Goal: Task Accomplishment & Management: Complete application form

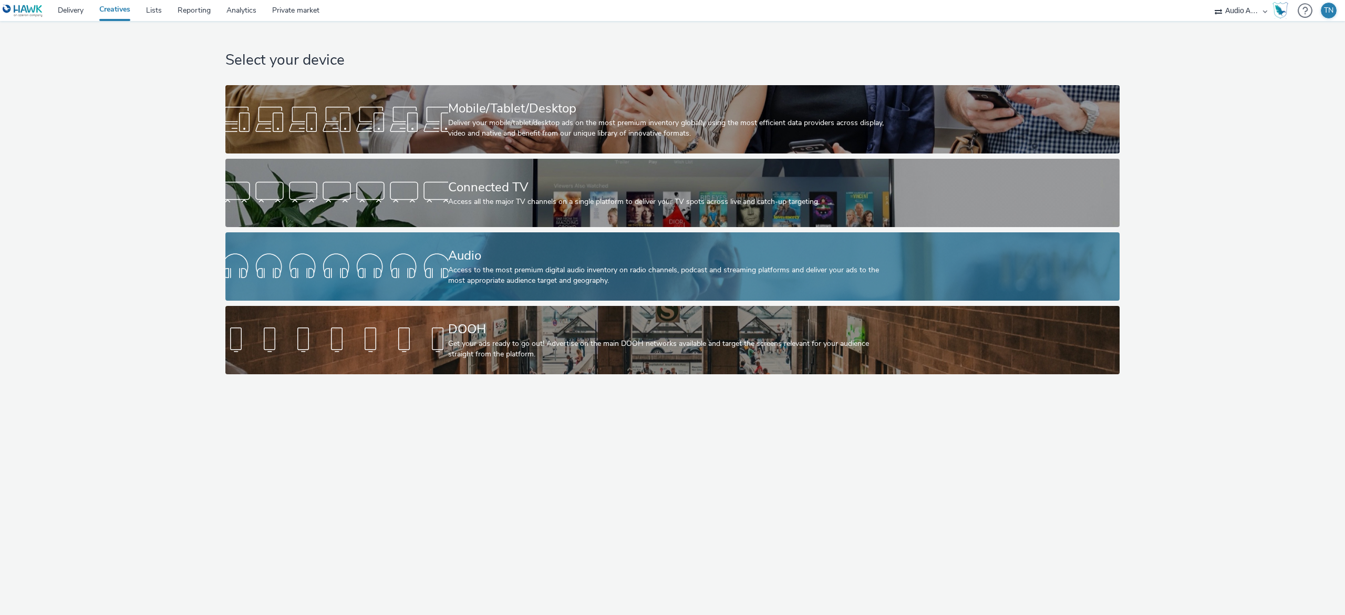
click at [398, 257] on div at bounding box center [336, 267] width 223 height 34
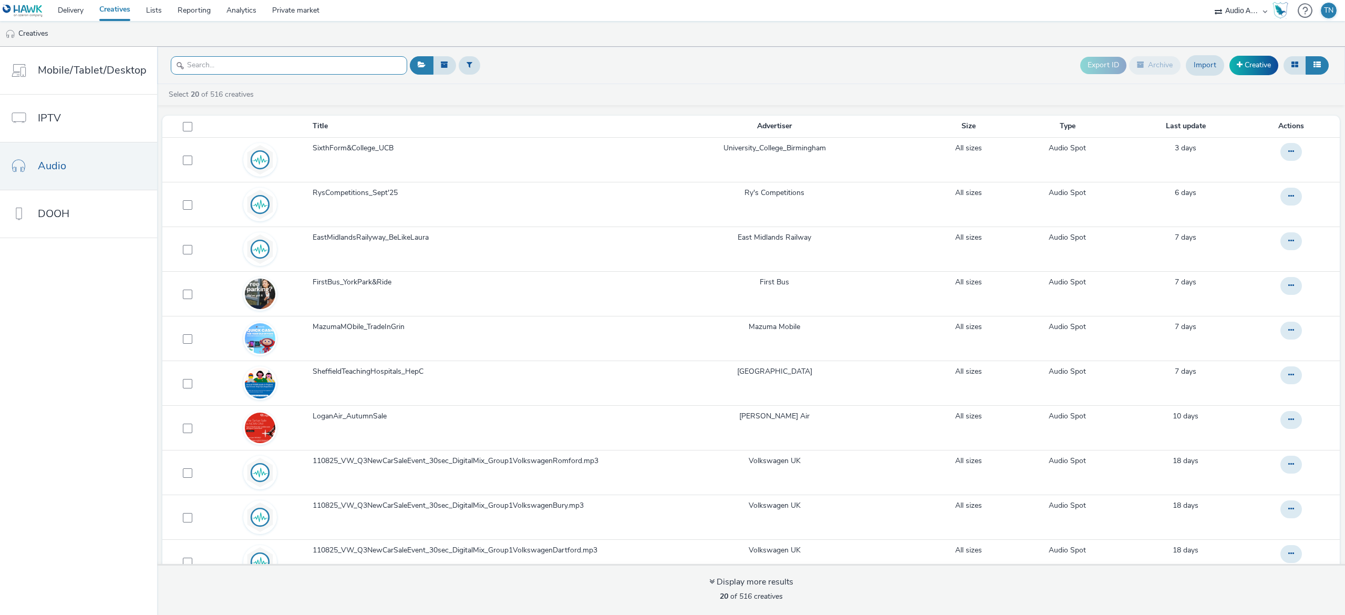
click at [270, 75] on input "text" at bounding box center [289, 65] width 236 height 18
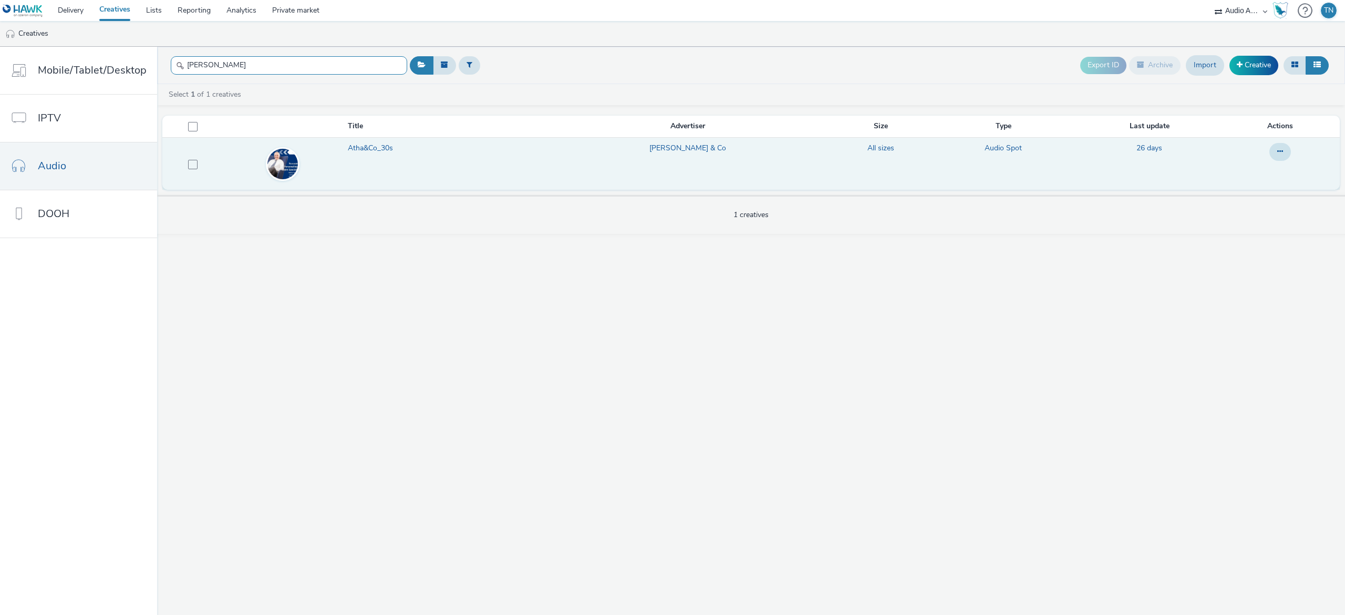
type input "[PERSON_NAME]"
click at [397, 149] on span "Atha&Co_30s" at bounding box center [372, 148] width 49 height 11
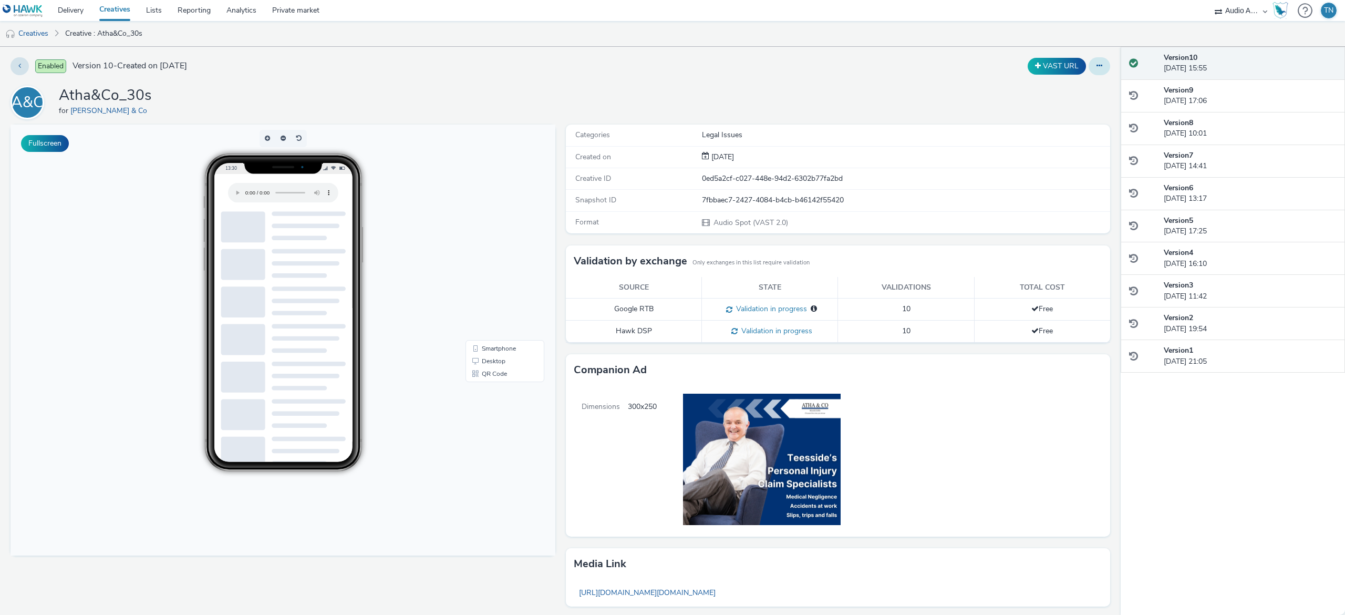
click at [1097, 65] on icon at bounding box center [1100, 65] width 6 height 7
click at [1045, 88] on link "Edit" at bounding box center [1070, 87] width 79 height 21
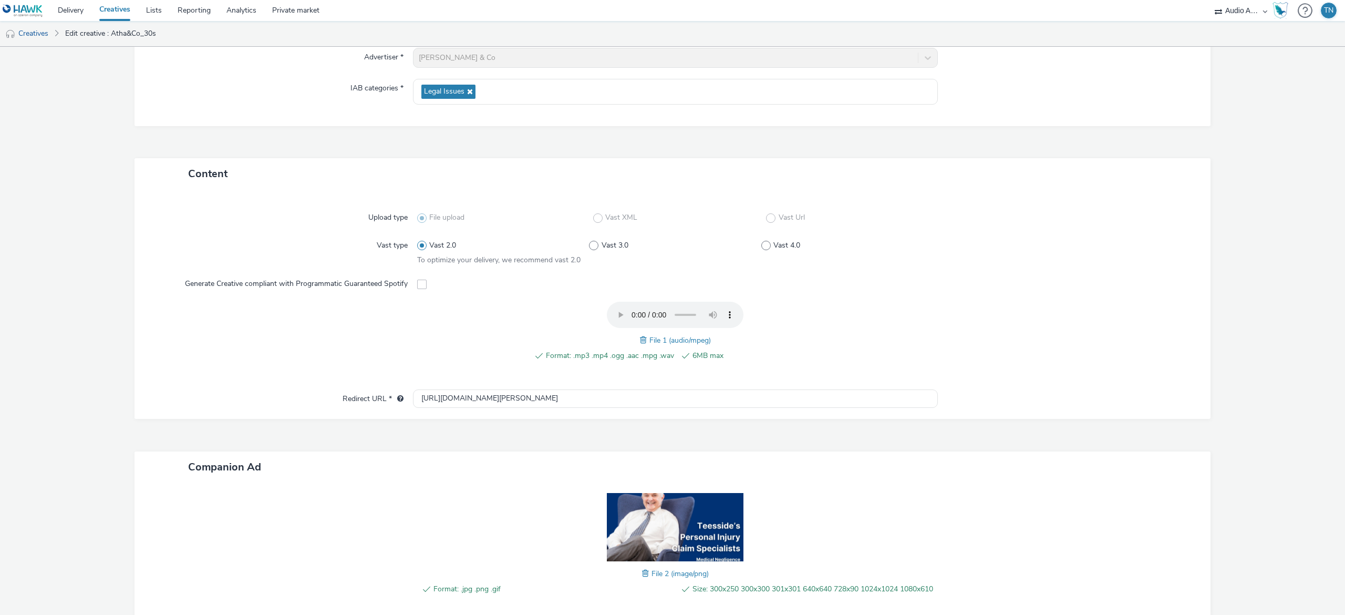
scroll to position [205, 0]
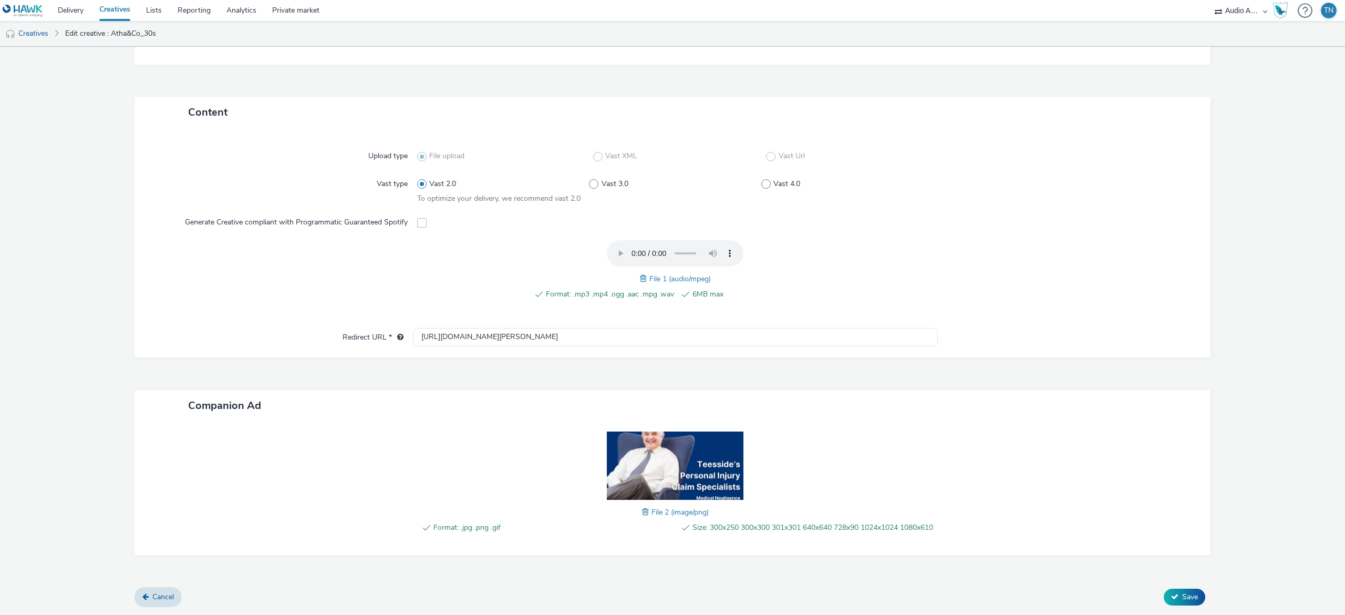
click at [640, 273] on span at bounding box center [644, 279] width 9 height 12
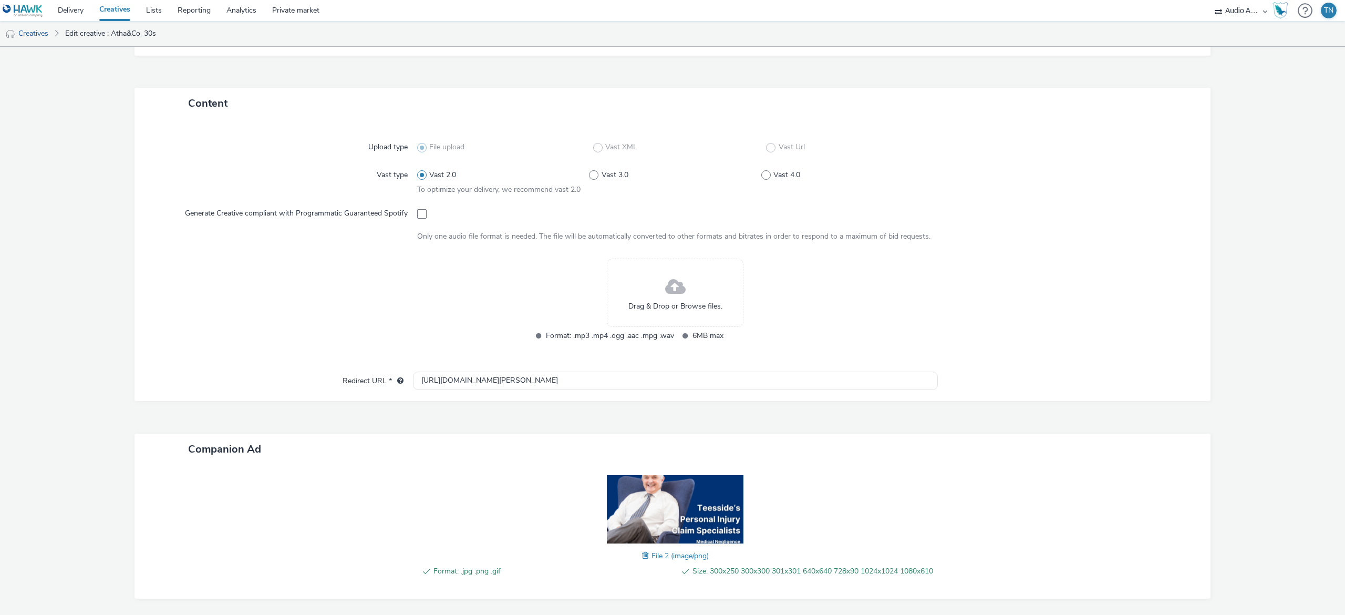
click at [620, 296] on div "Drag & Drop or Browse files." at bounding box center [675, 292] width 137 height 68
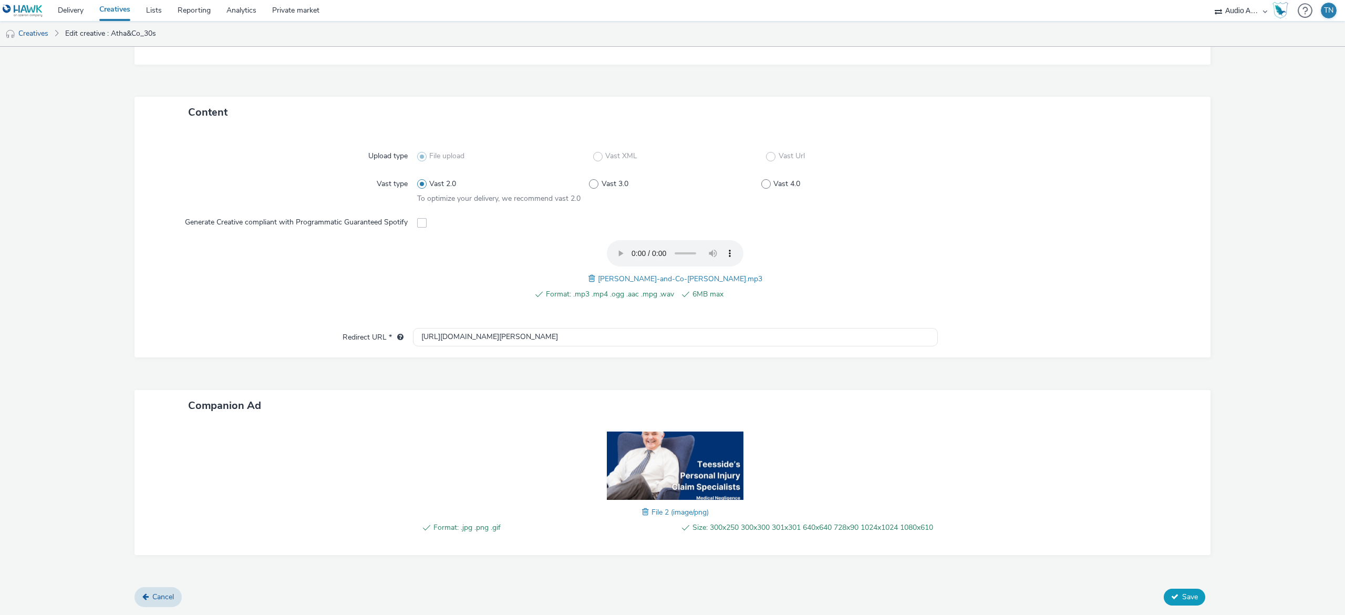
click at [1175, 589] on button "Save" at bounding box center [1185, 596] width 42 height 17
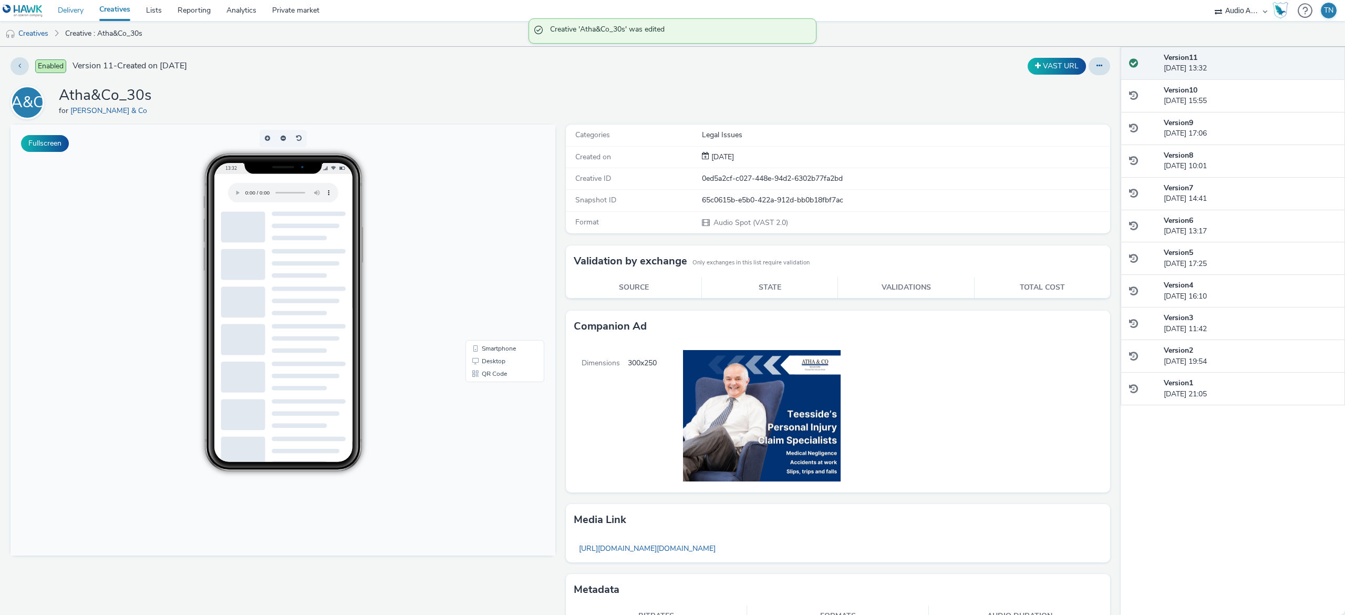
click at [70, 6] on link "Delivery" at bounding box center [71, 10] width 42 height 21
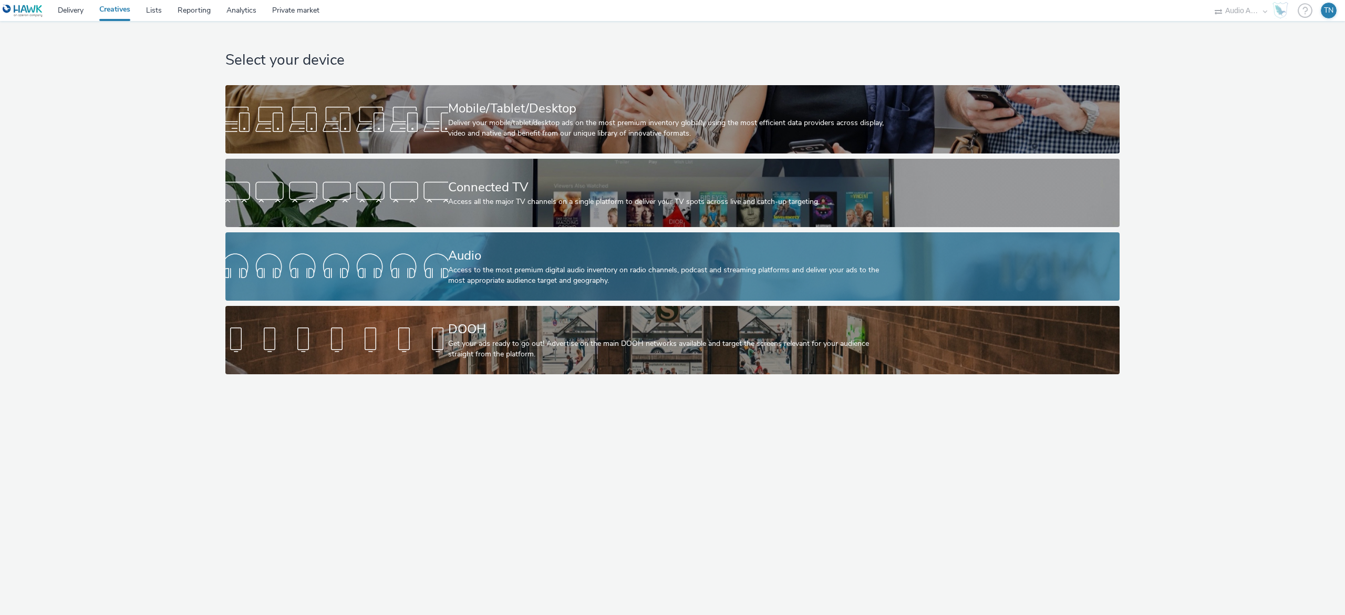
click at [415, 277] on div at bounding box center [336, 267] width 223 height 34
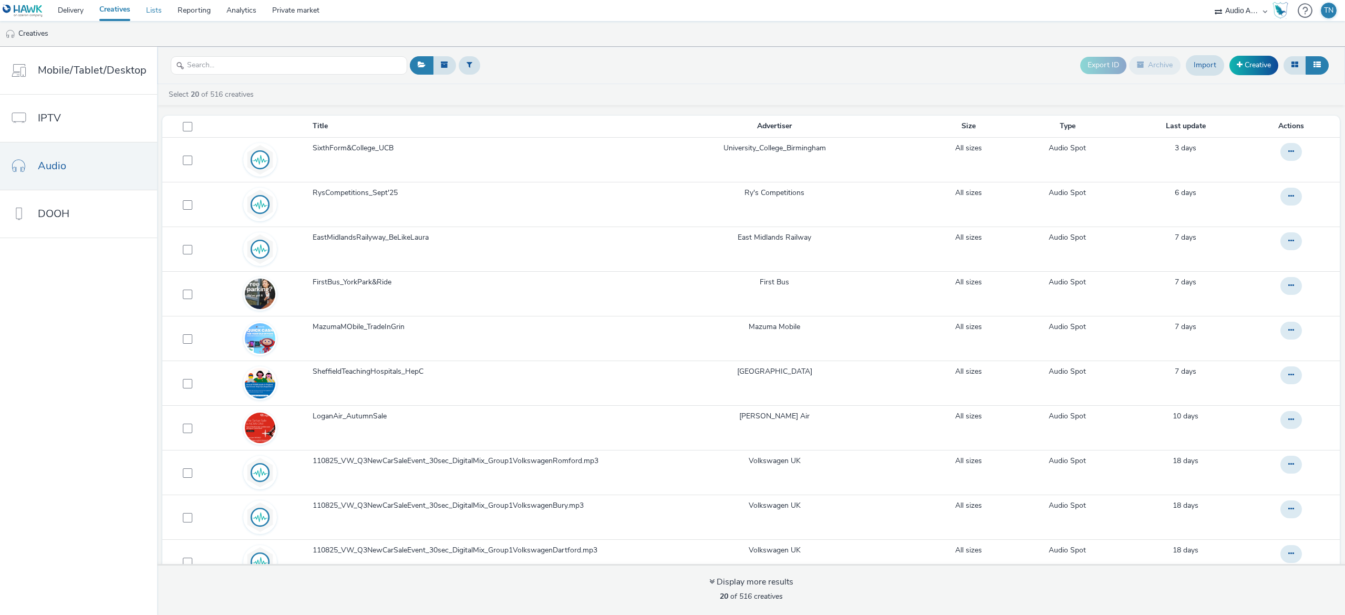
click at [167, 8] on link "Lists" at bounding box center [154, 10] width 32 height 21
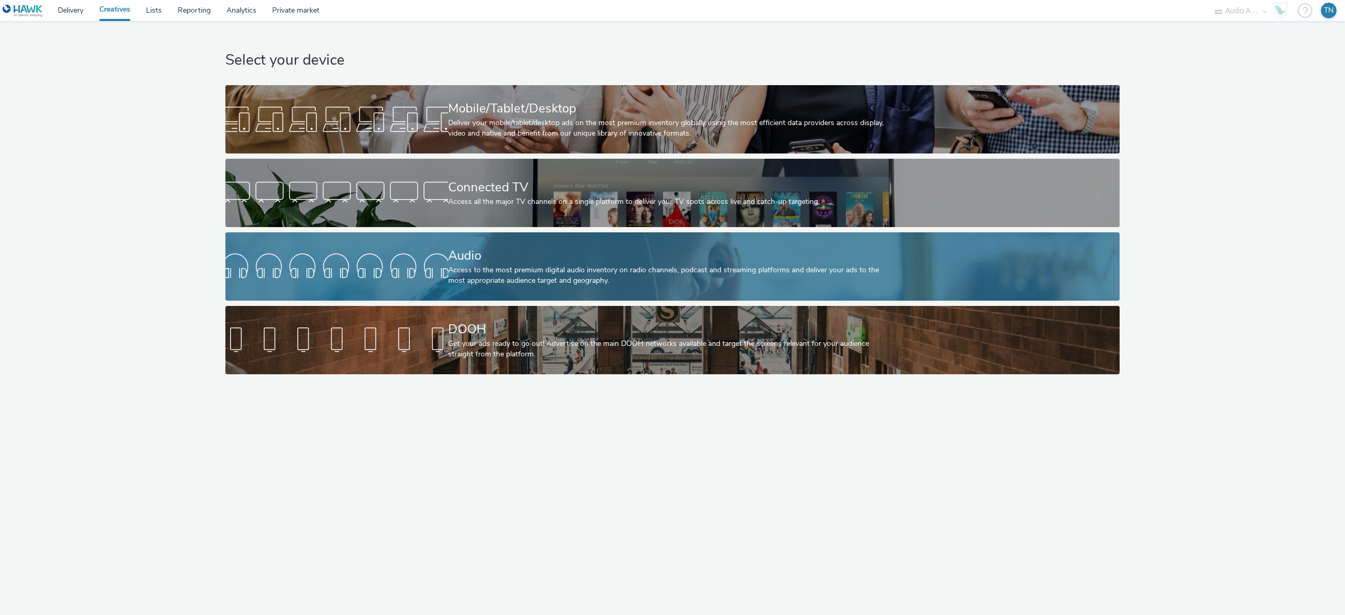
click at [553, 239] on div "Audio Access to the most premium digital audio inventory on radio channels, pod…" at bounding box center [670, 266] width 445 height 68
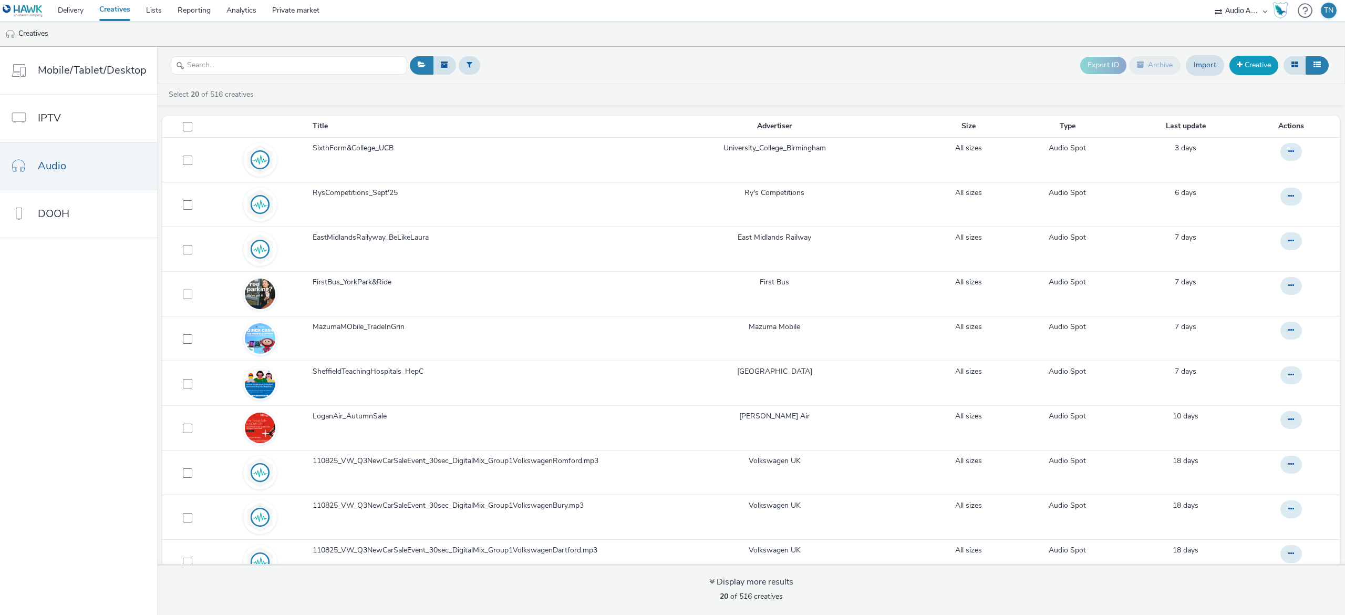
click at [1258, 66] on link "Creative" at bounding box center [1253, 65] width 49 height 19
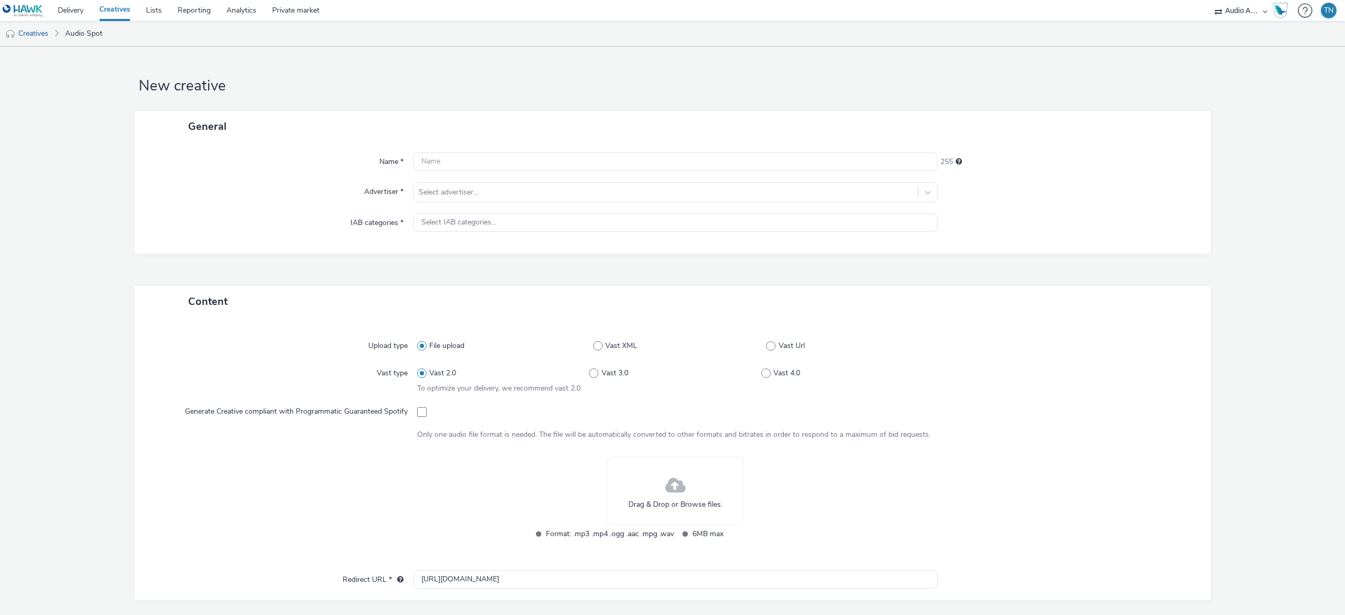
click at [631, 491] on div "Drag & Drop or Browse files." at bounding box center [675, 491] width 137 height 68
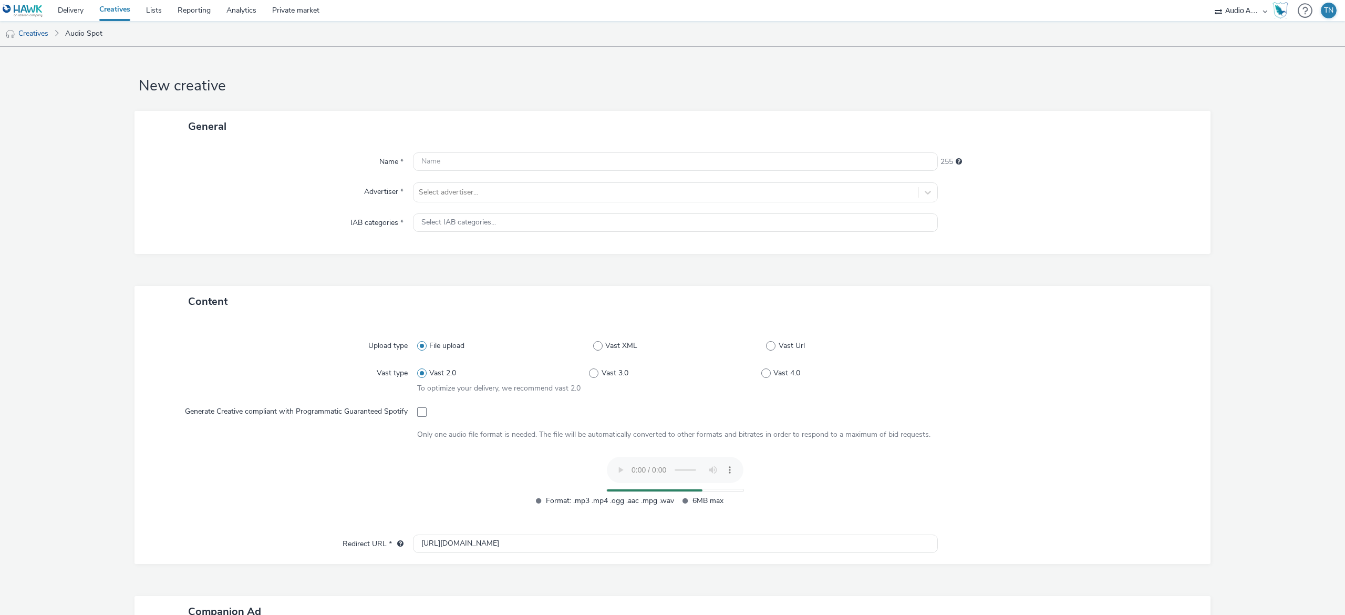
scroll to position [200, 0]
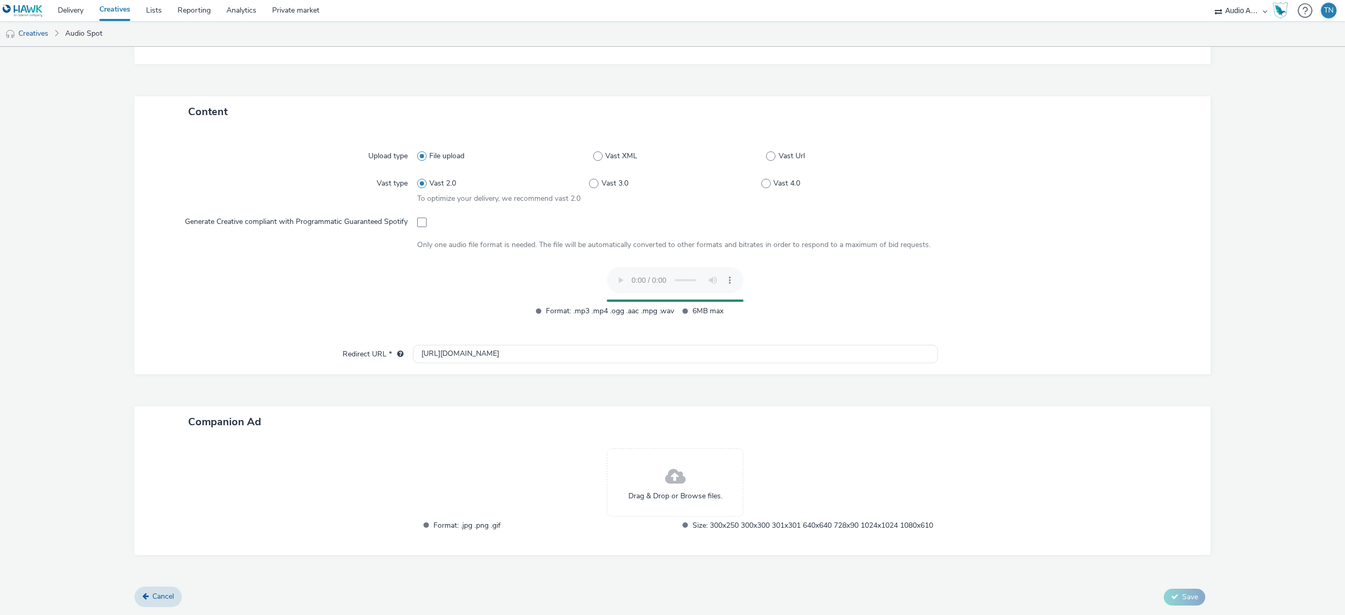
click at [665, 471] on span at bounding box center [675, 477] width 20 height 28
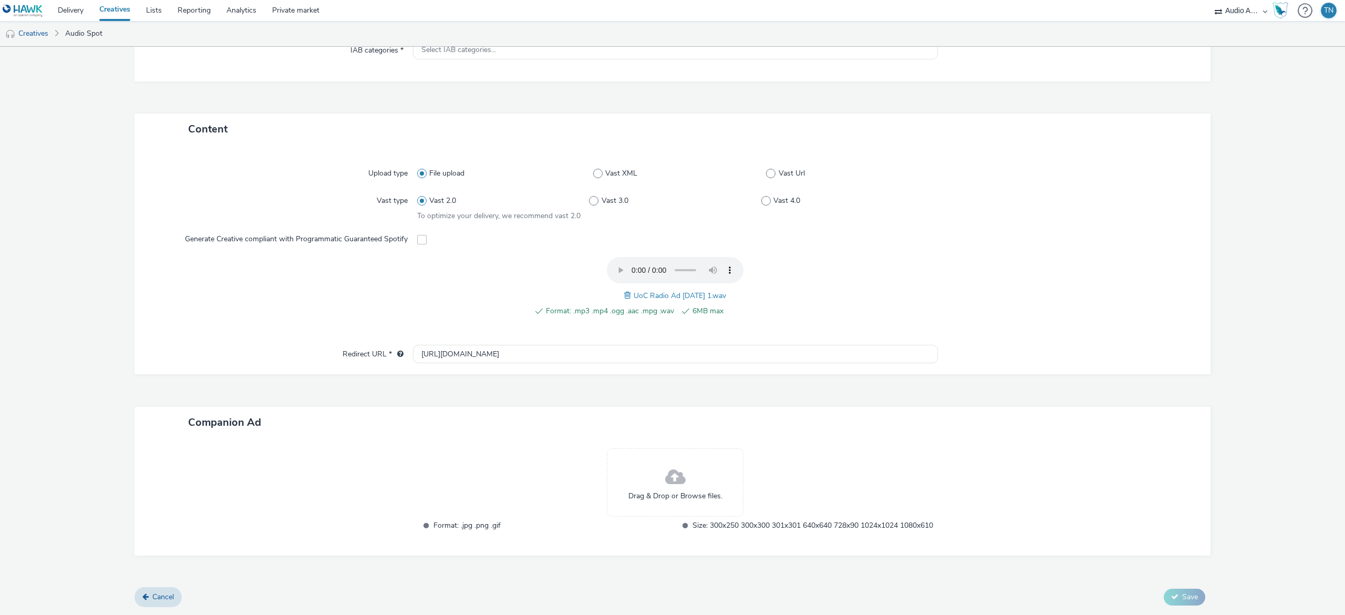
scroll to position [183, 0]
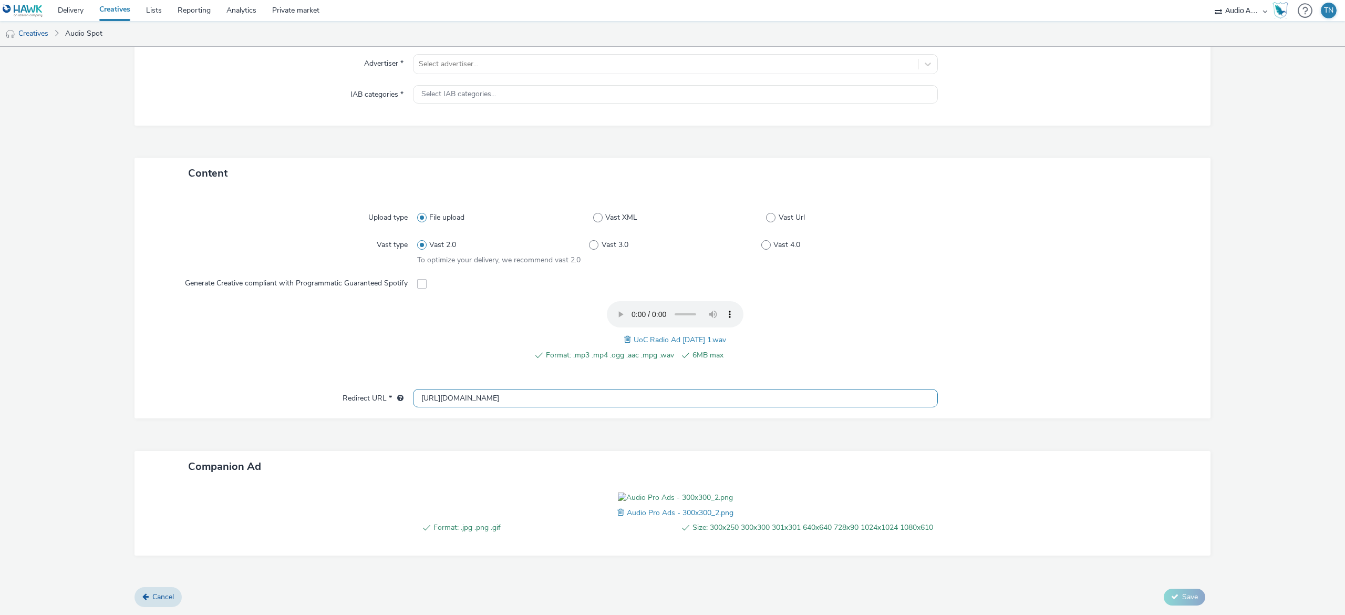
drag, startPoint x: 498, startPoint y: 338, endPoint x: 253, endPoint y: 306, distance: 247.5
click at [253, 306] on div "Upload type File upload Vast XML Vast Url Vast type Vast 2.0 Vast 3.0 Vast 4.0 …" at bounding box center [673, 304] width 1076 height 230
paste input "www.chester.ac.uk/study/visit-us/open-days/?utm_medium=display&utm_campaign=pre…"
type input "https://www.chester.ac.uk/study/visit-us/open-days/?utm_medium=display&utm_camp…"
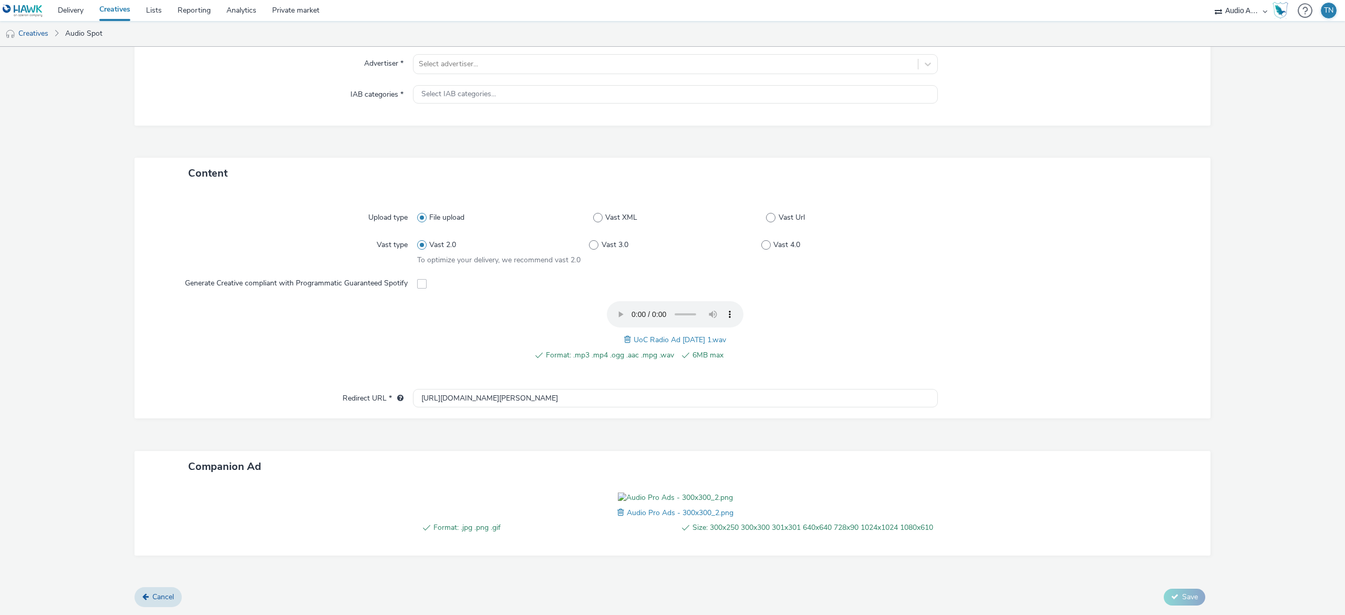
scroll to position [0, 0]
click at [1095, 492] on div at bounding box center [1069, 518] width 263 height 52
click at [955, 492] on div at bounding box center [1069, 518] width 263 height 52
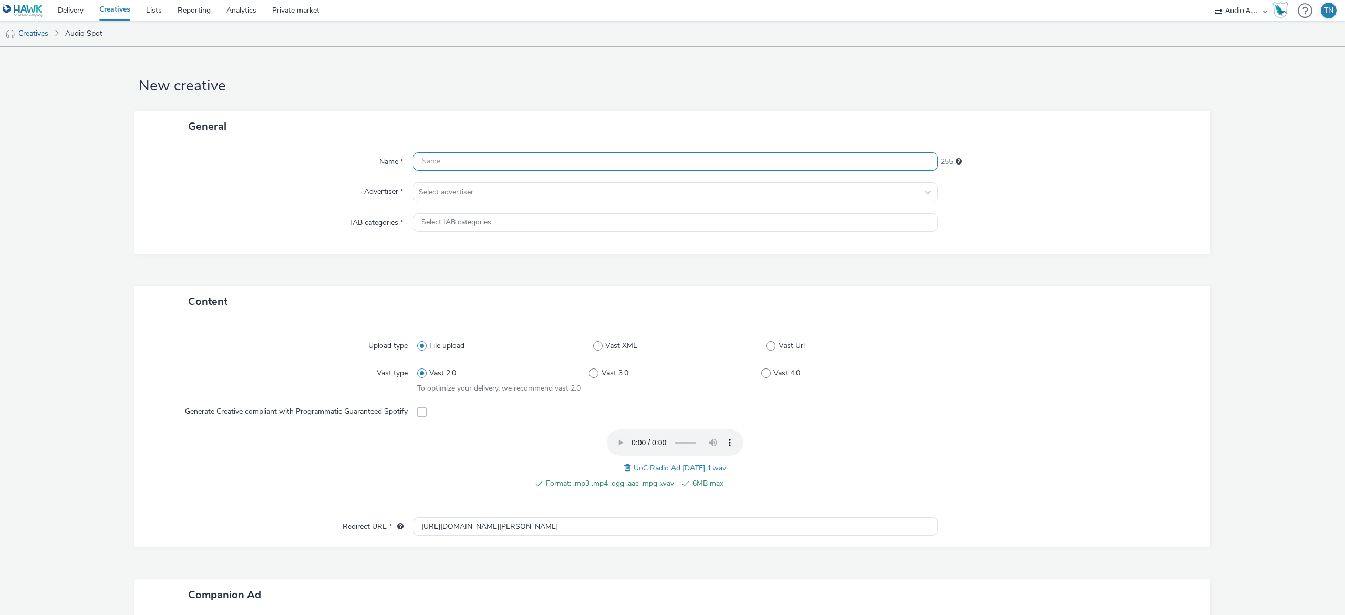
click at [576, 163] on input "text" at bounding box center [675, 161] width 525 height 18
type input "UniversityOfChester_Sept'25"
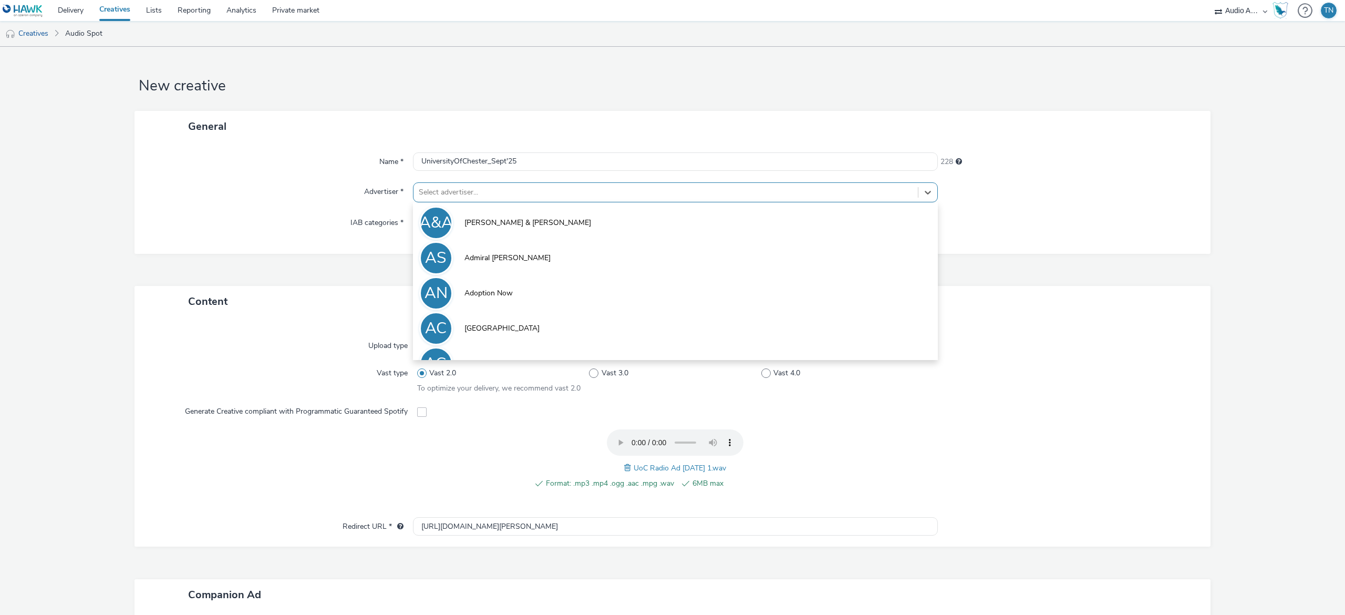
click at [562, 185] on div "Select advertiser..." at bounding box center [665, 192] width 504 height 17
type input "unive"
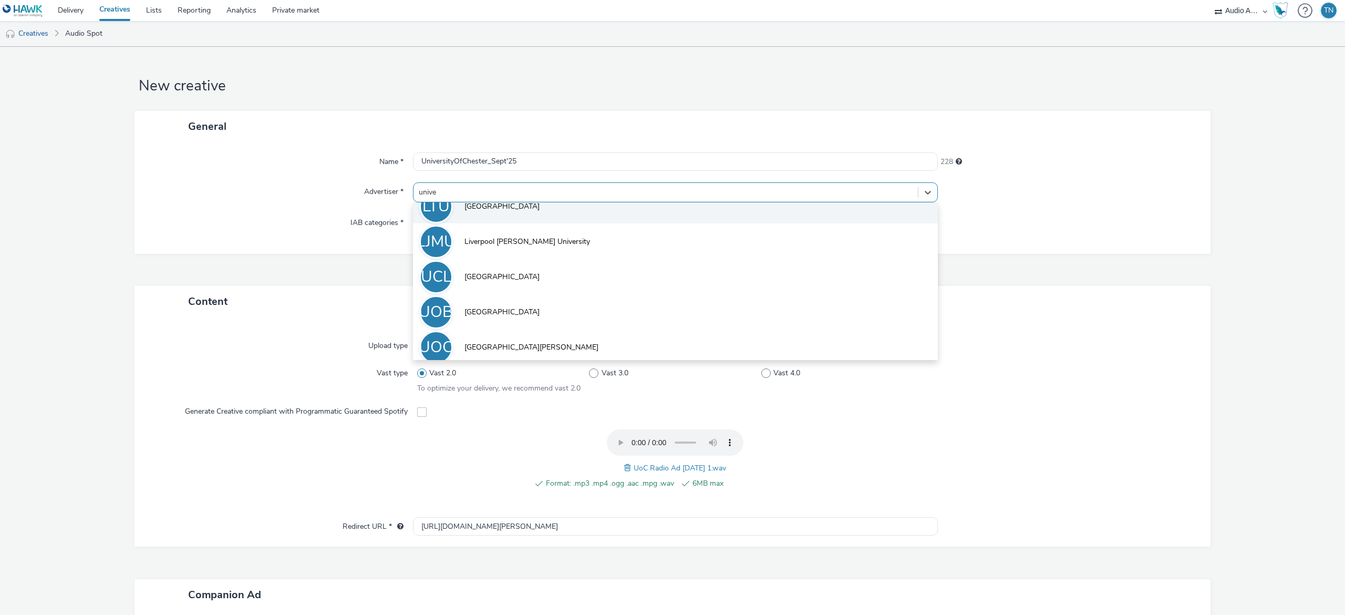
scroll to position [53, 0]
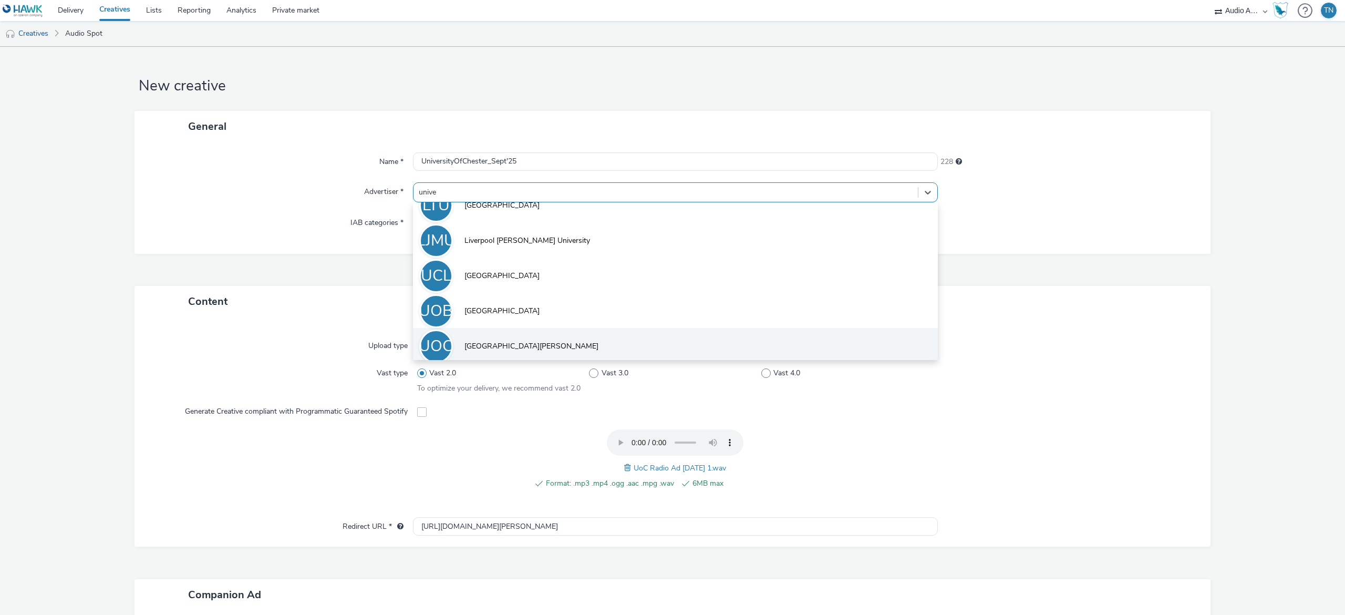
click at [544, 329] on li "UOC University of Chester" at bounding box center [675, 345] width 525 height 35
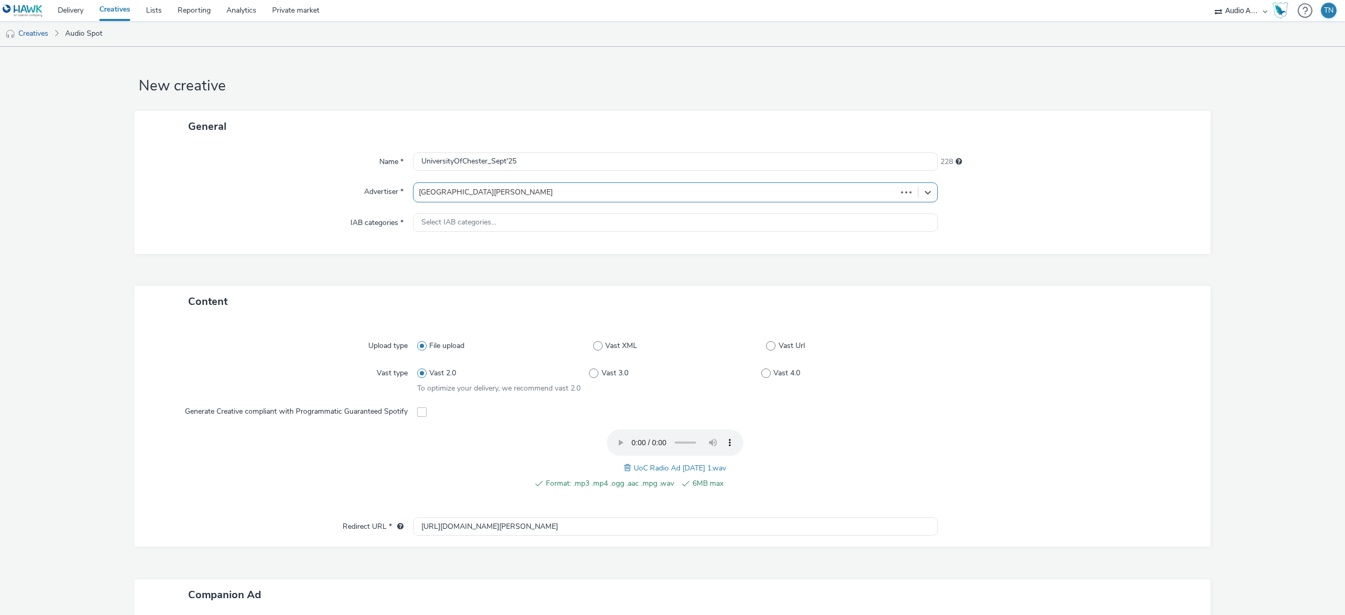
type input "http://www.chester.ac.uk"
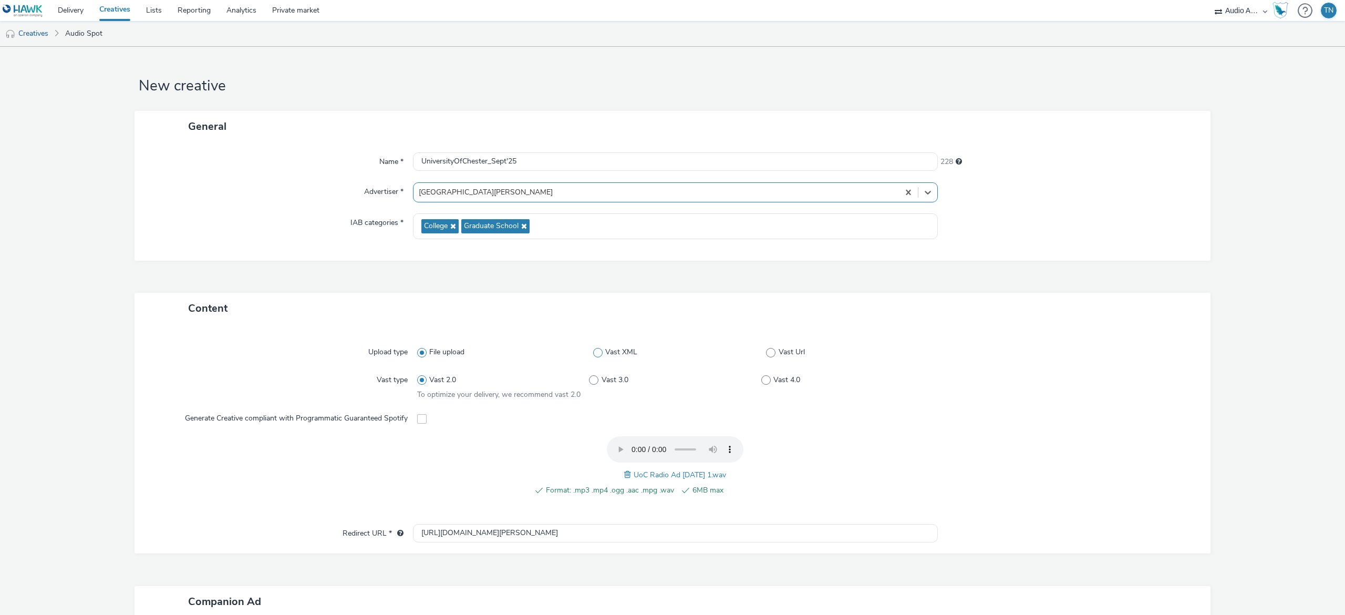
scroll to position [205, 0]
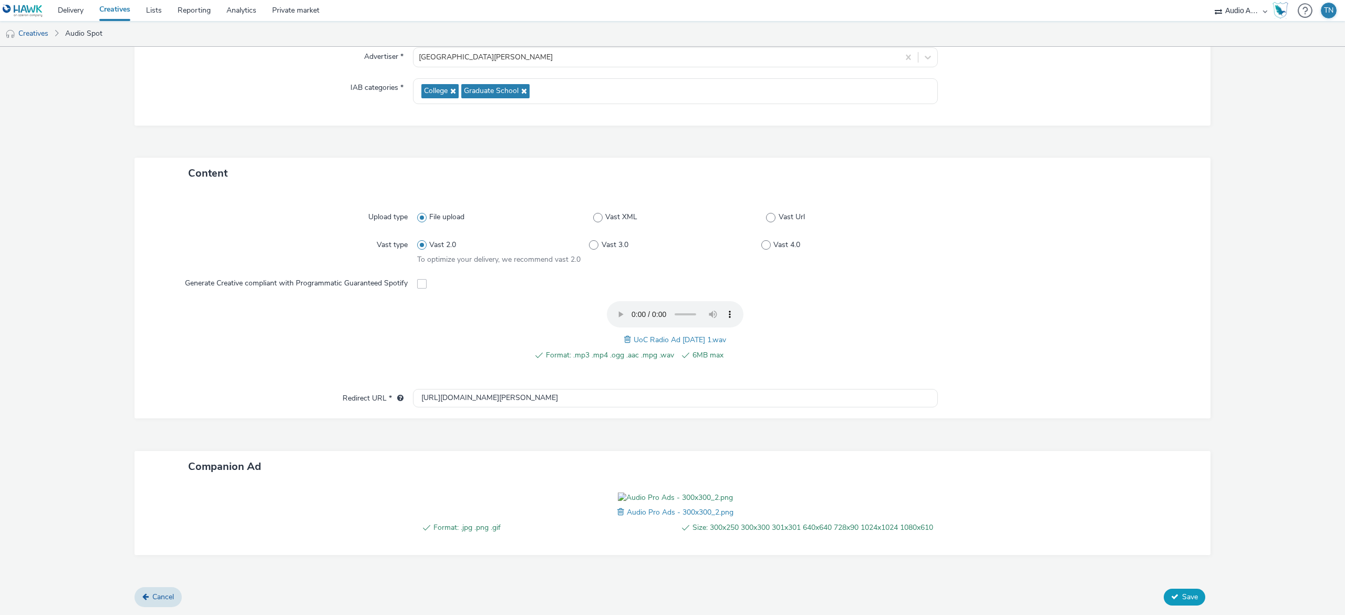
click at [1182, 593] on span "Save" at bounding box center [1190, 597] width 16 height 10
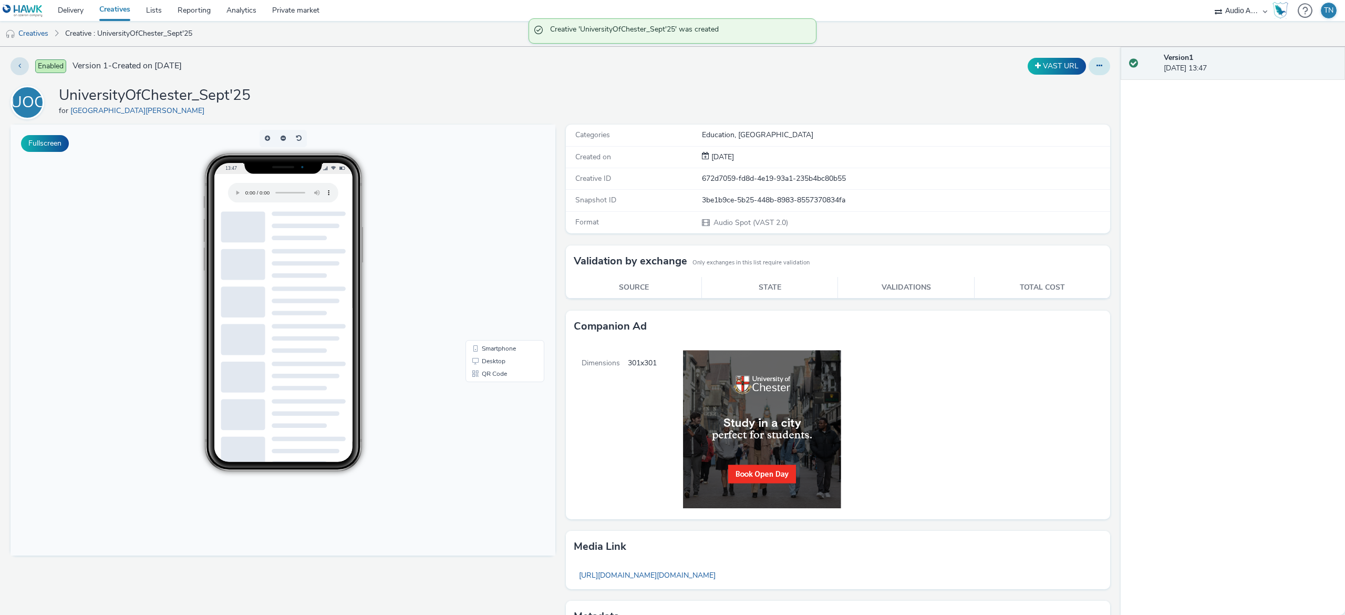
click at [1097, 67] on icon at bounding box center [1100, 65] width 6 height 7
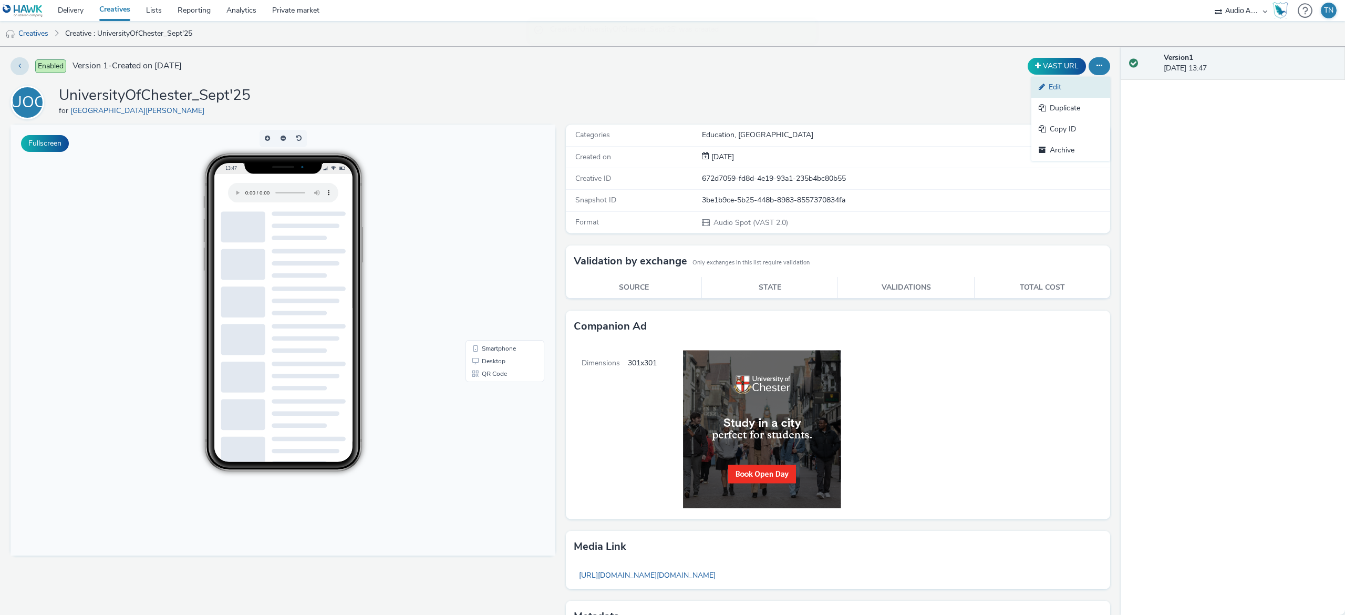
click at [1035, 94] on link "Edit" at bounding box center [1070, 87] width 79 height 21
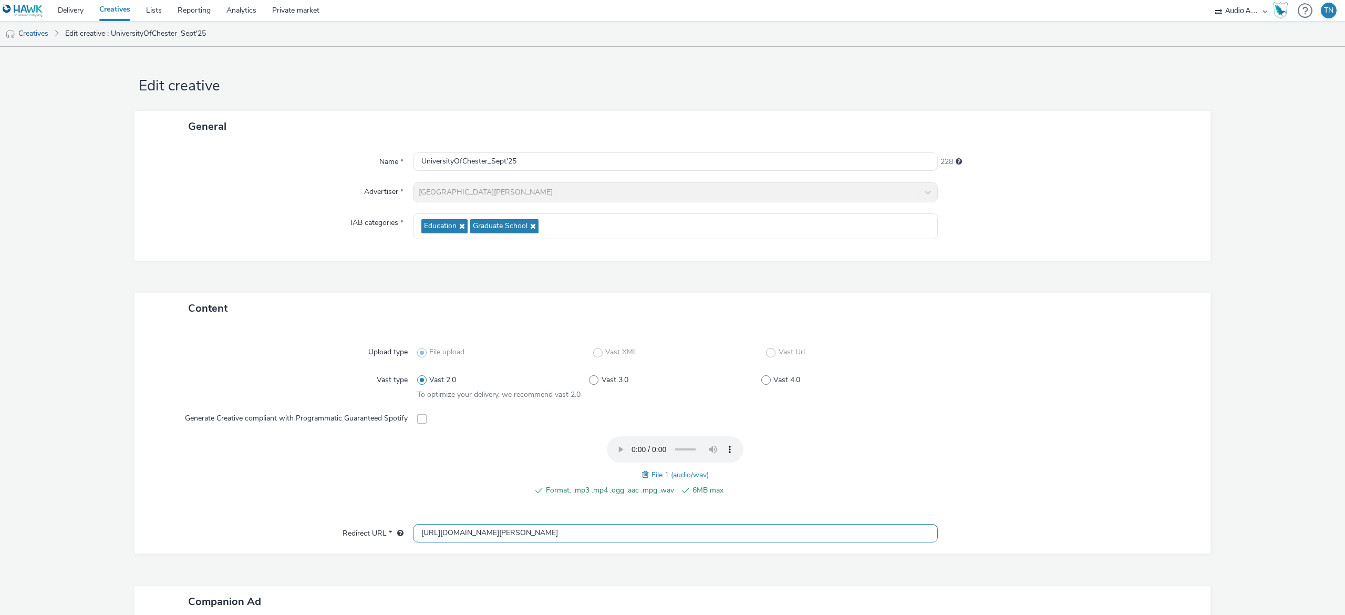
drag, startPoint x: 608, startPoint y: 540, endPoint x: 97, endPoint y: 479, distance: 514.8
click at [97, 479] on form "Edit creative General Name * UniversityOfChester_Sept'25 228 Advertiser * Unive…" at bounding box center [672, 429] width 1345 height 764
paste input "s://www.chester.ac.uk/study/visit-us/open-days/?utm_medium=display&utm_campaign…"
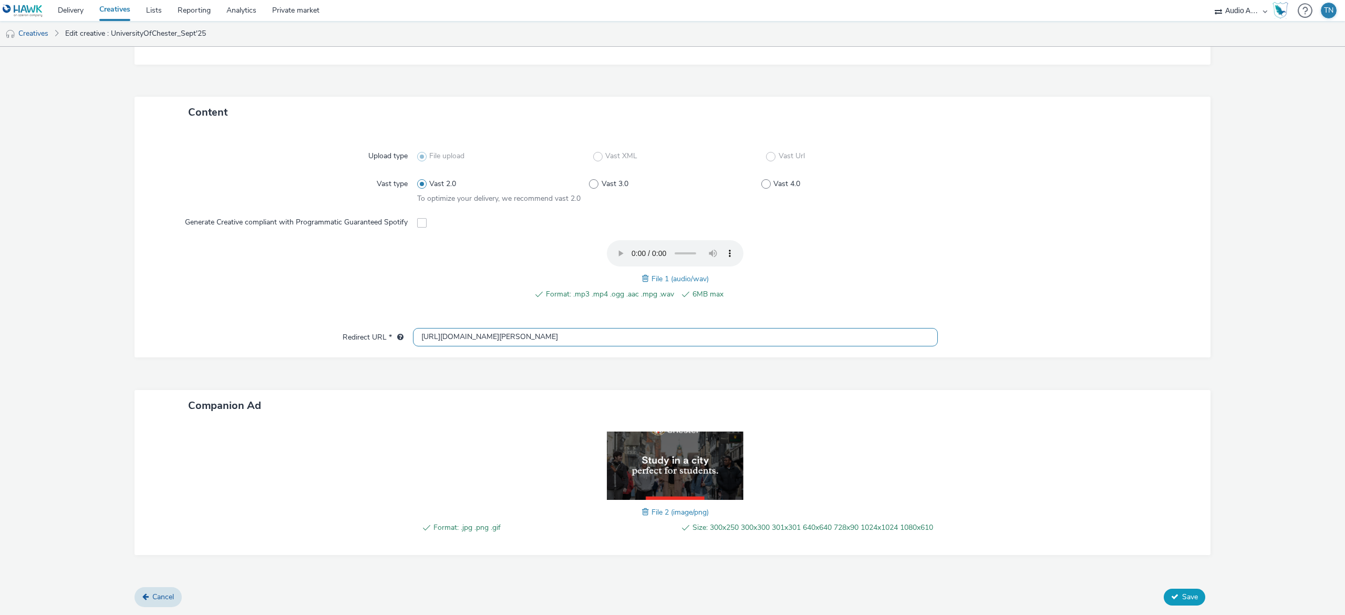
type input "https://www.chester.ac.uk/study/visit-us/open-days/?utm_medium=display&utm_camp…"
click at [1182, 601] on span "Save" at bounding box center [1190, 597] width 16 height 10
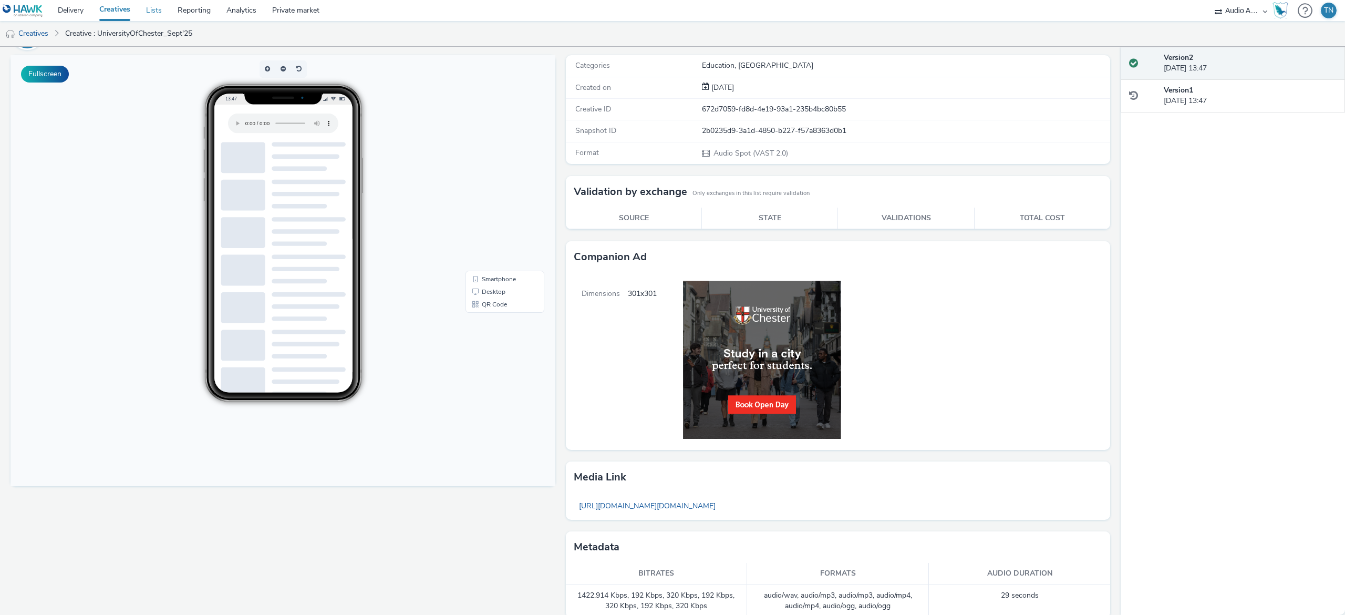
scroll to position [74, 0]
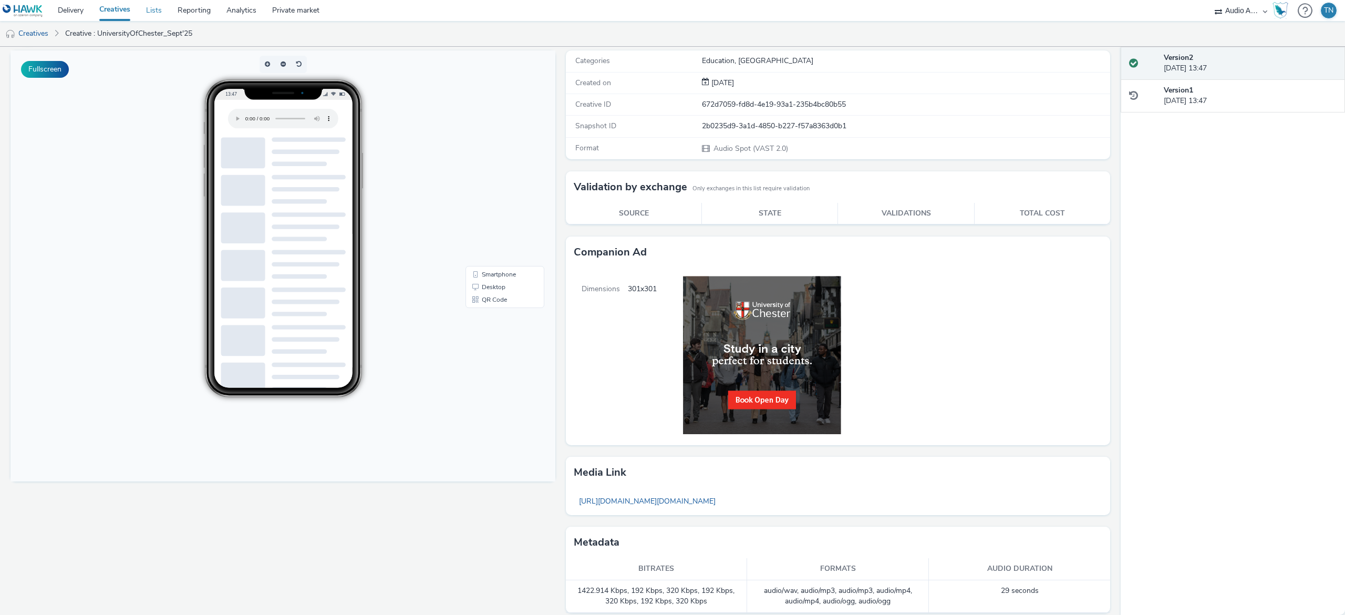
click at [156, 13] on link "Lists" at bounding box center [154, 10] width 32 height 21
